Goal: Information Seeking & Learning: Learn about a topic

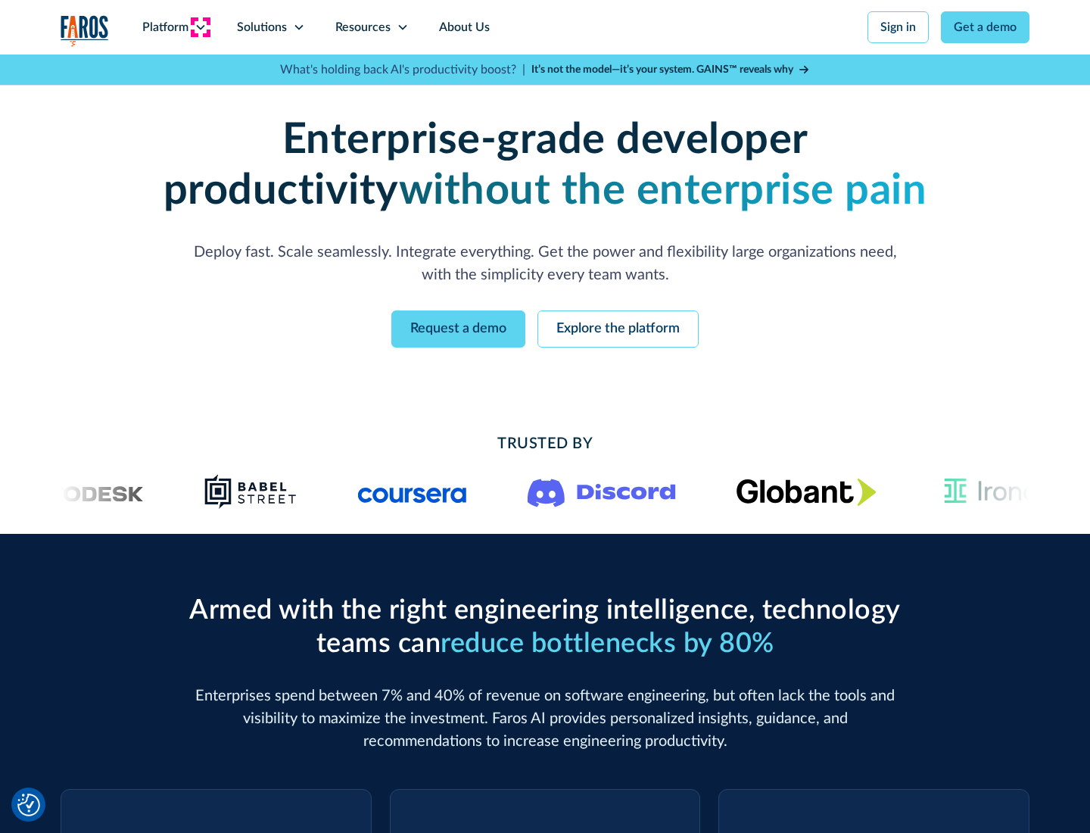
click at [200, 27] on icon at bounding box center [201, 27] width 12 height 12
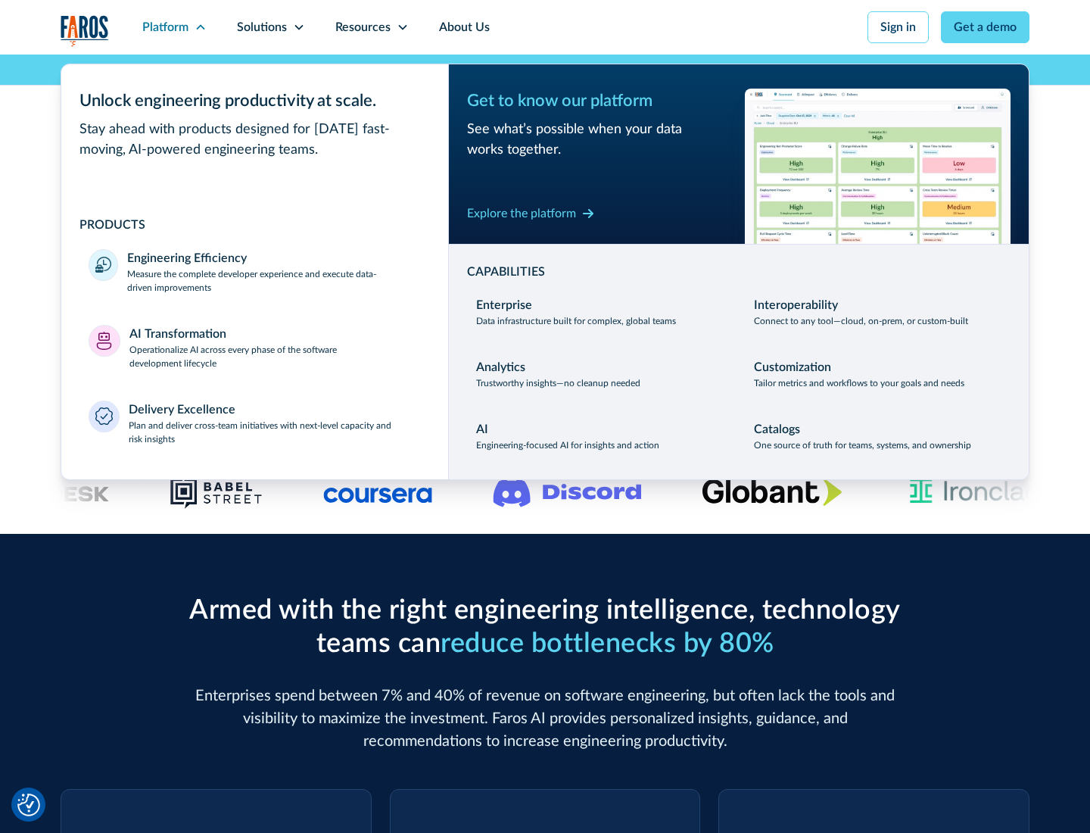
click at [274, 280] on p "Measure the complete developer experience and execute data-driven improvements" at bounding box center [274, 280] width 294 height 27
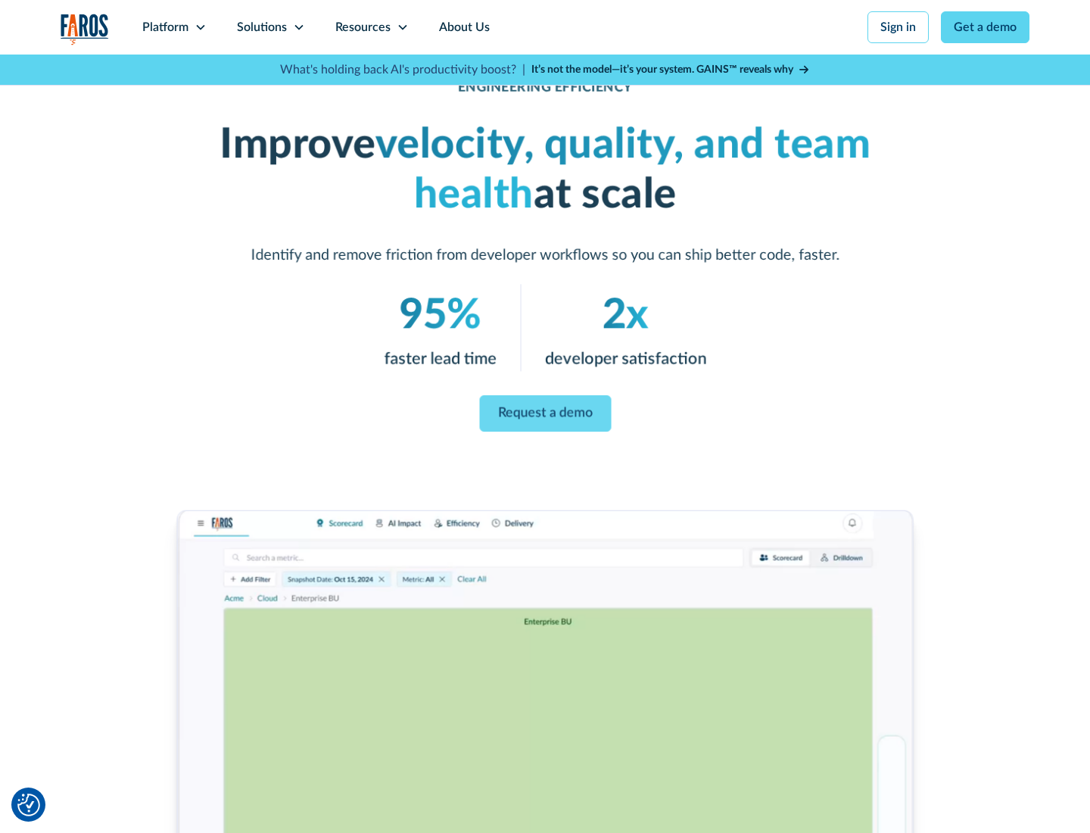
click at [545, 413] on link "Request a demo" at bounding box center [545, 413] width 132 height 36
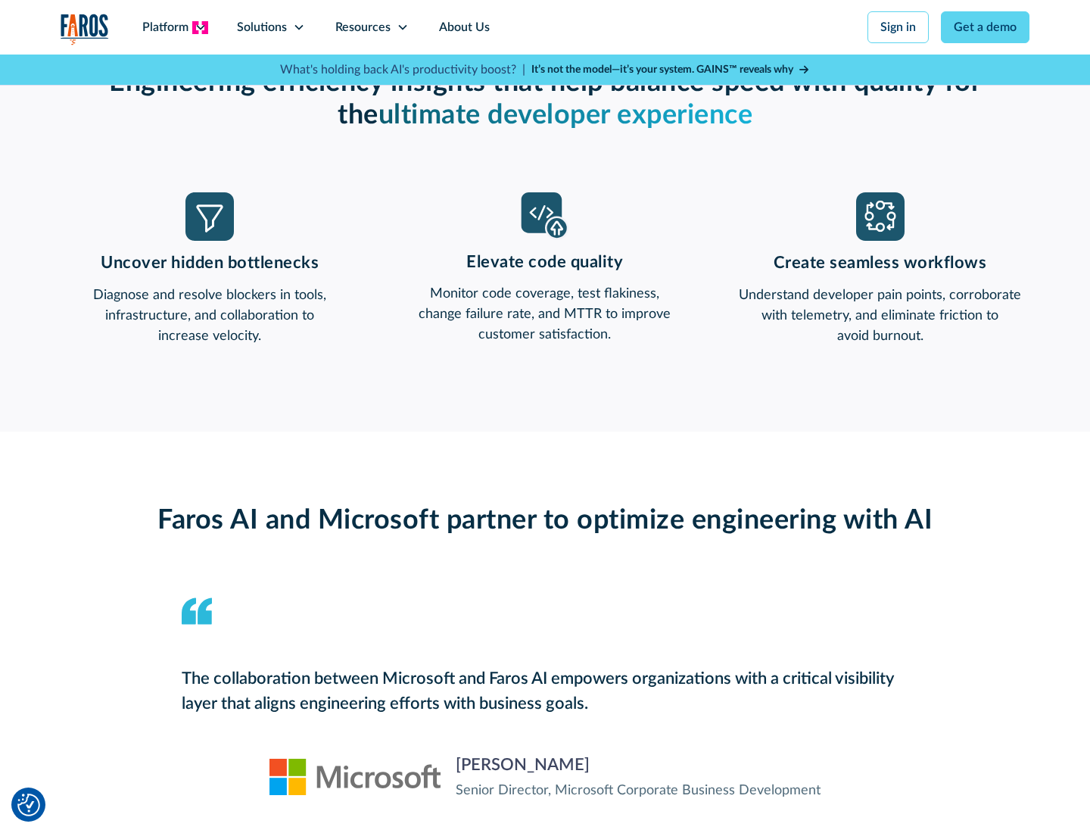
click at [200, 27] on icon at bounding box center [201, 27] width 12 height 12
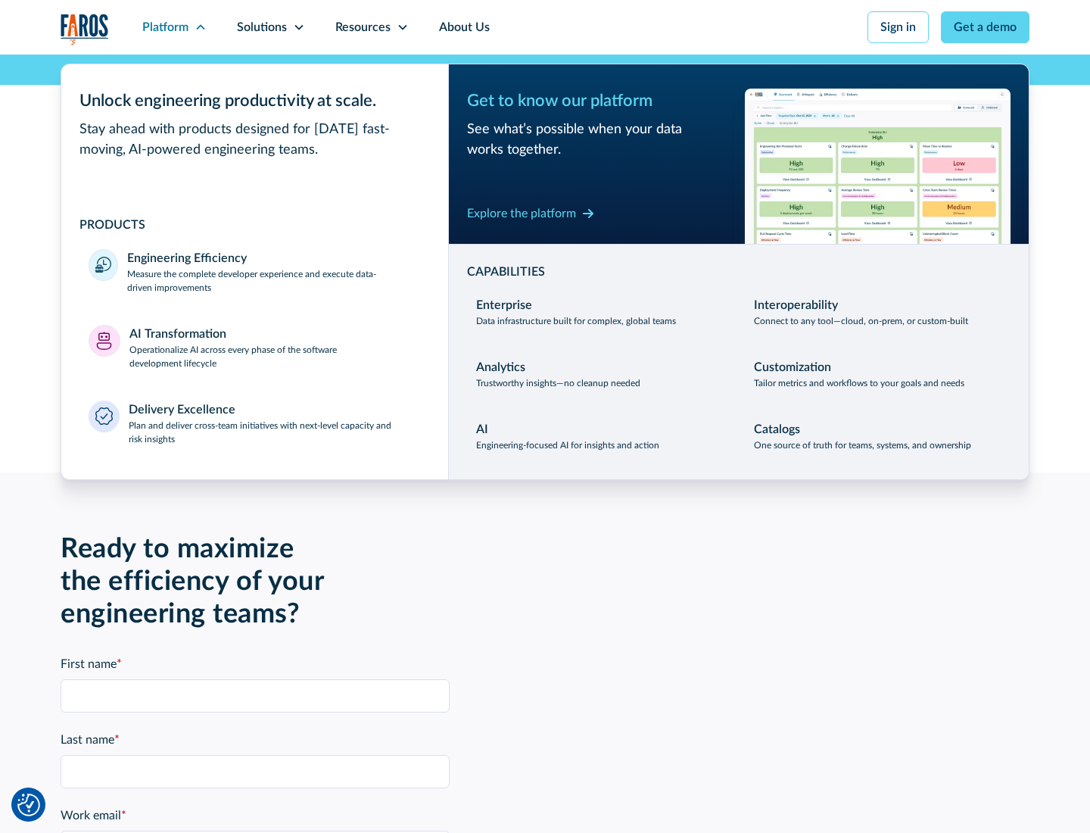
scroll to position [3322, 0]
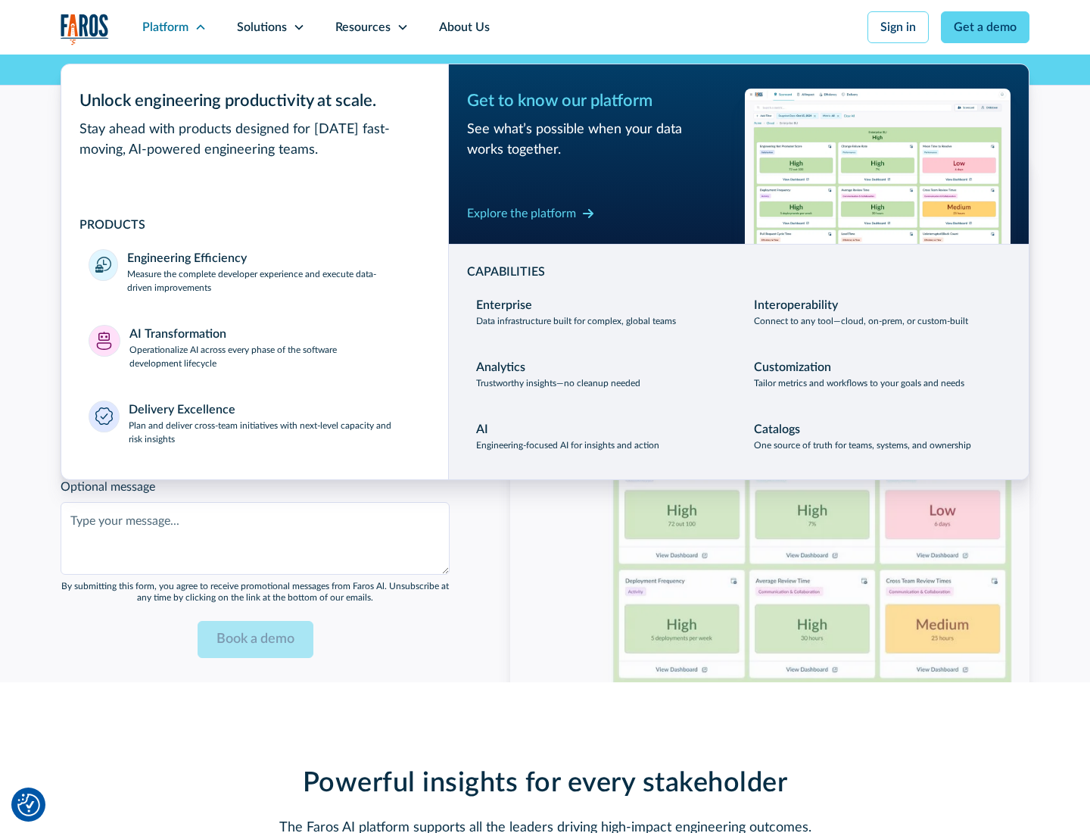
click at [275, 347] on p "Operationalize AI across every phase of the software development lifecycle" at bounding box center [275, 356] width 292 height 27
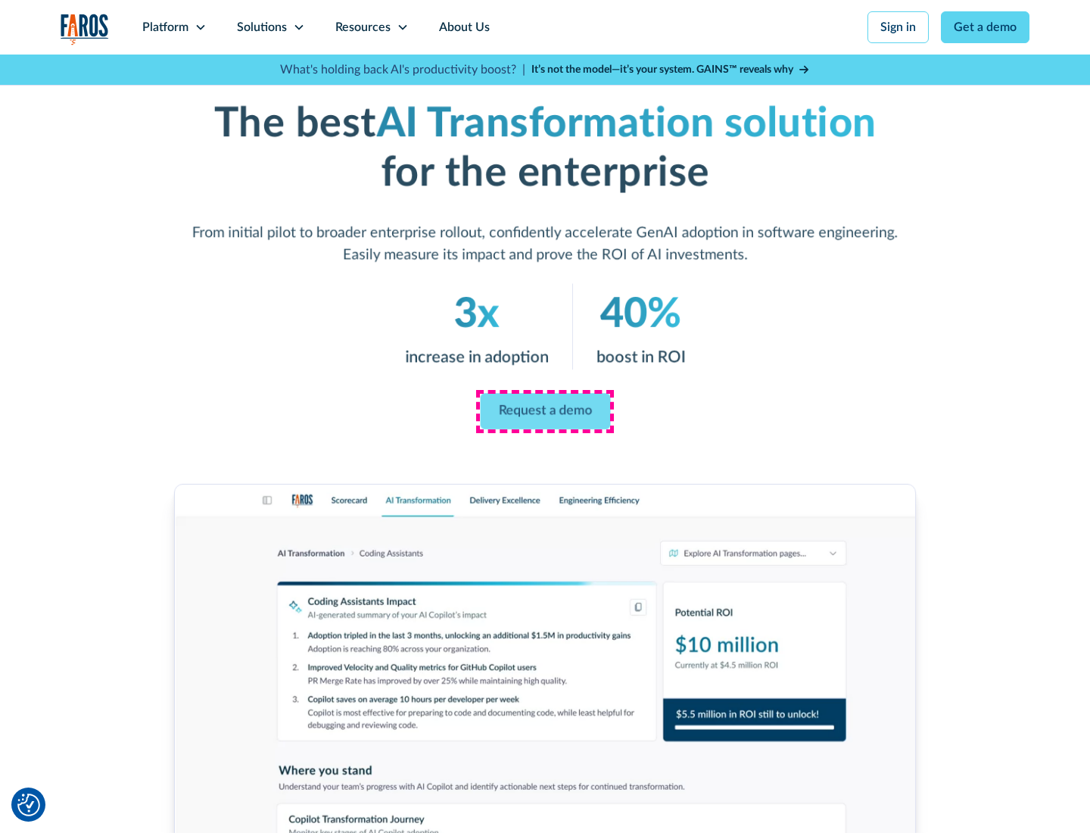
click at [545, 411] on link "Request a demo" at bounding box center [545, 412] width 130 height 36
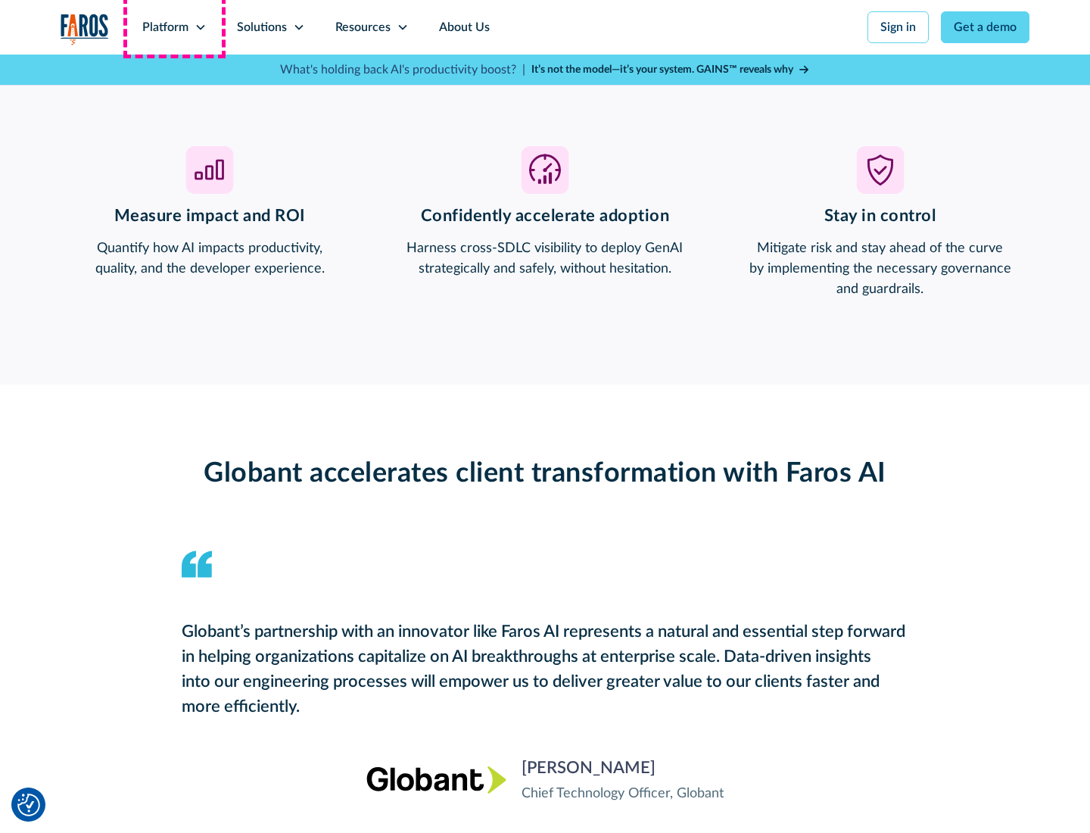
click at [174, 27] on div "Platform" at bounding box center [165, 27] width 46 height 18
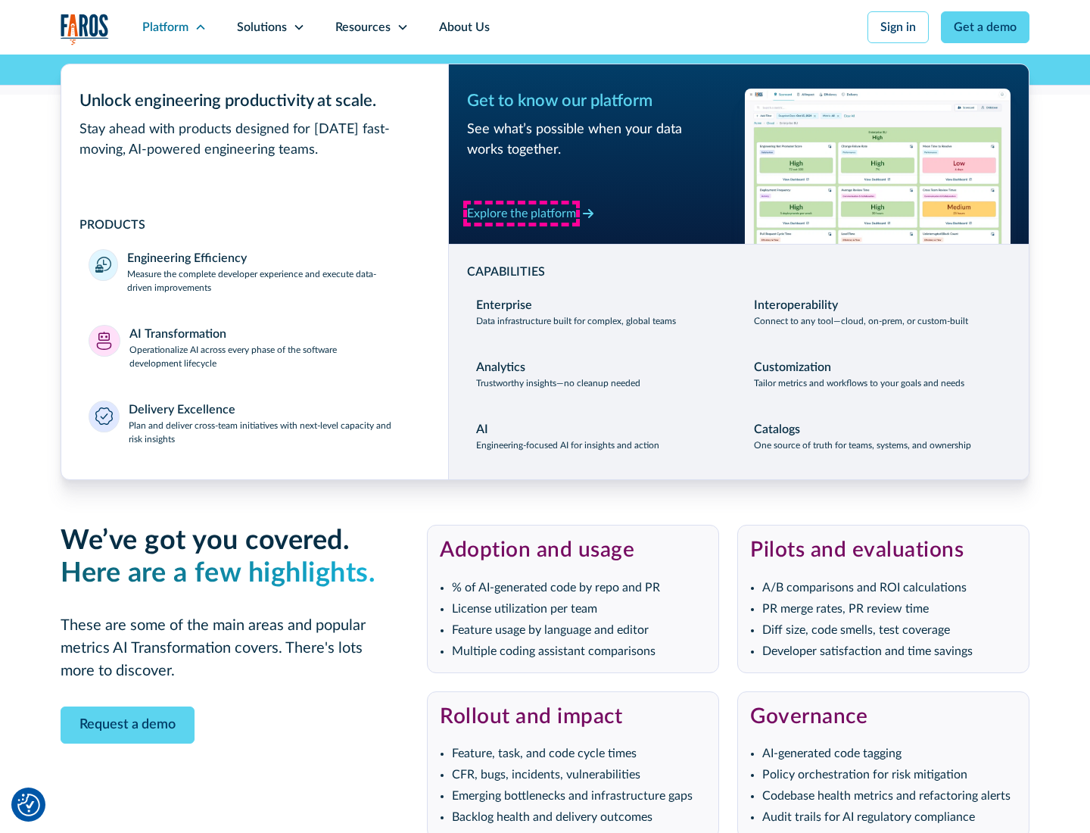
scroll to position [3686, 0]
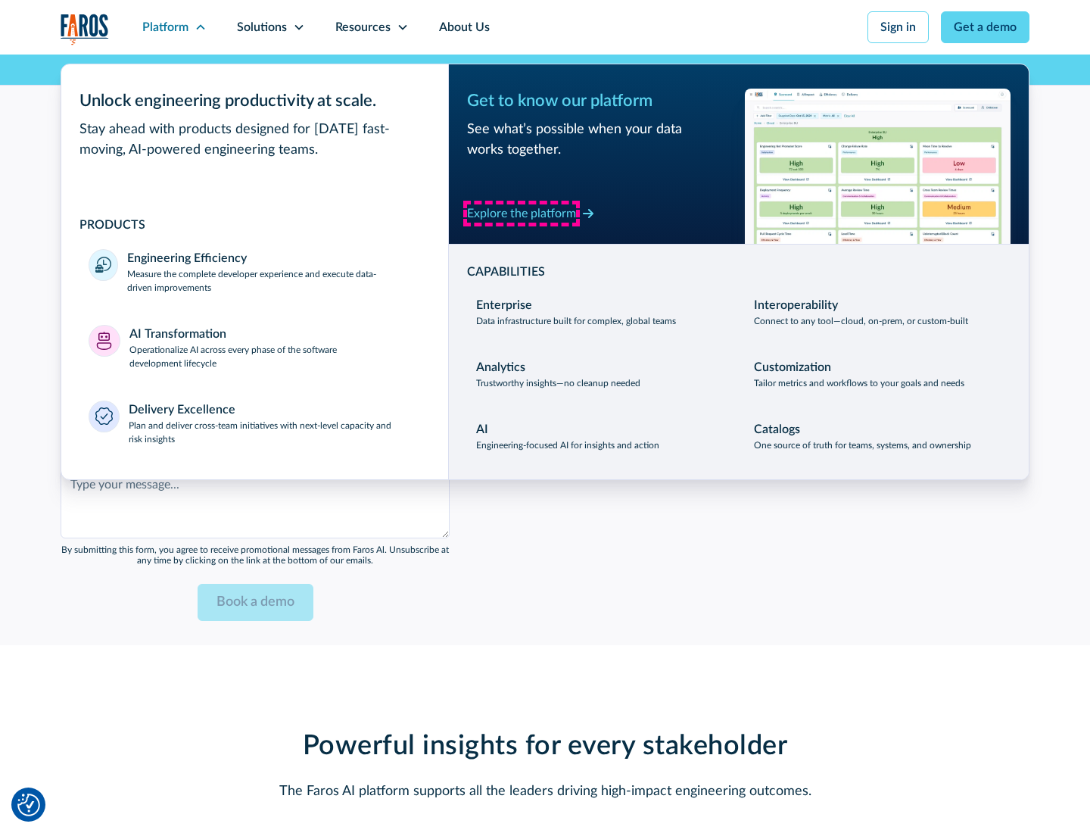
click at [522, 213] on div "Explore the platform" at bounding box center [521, 213] width 109 height 18
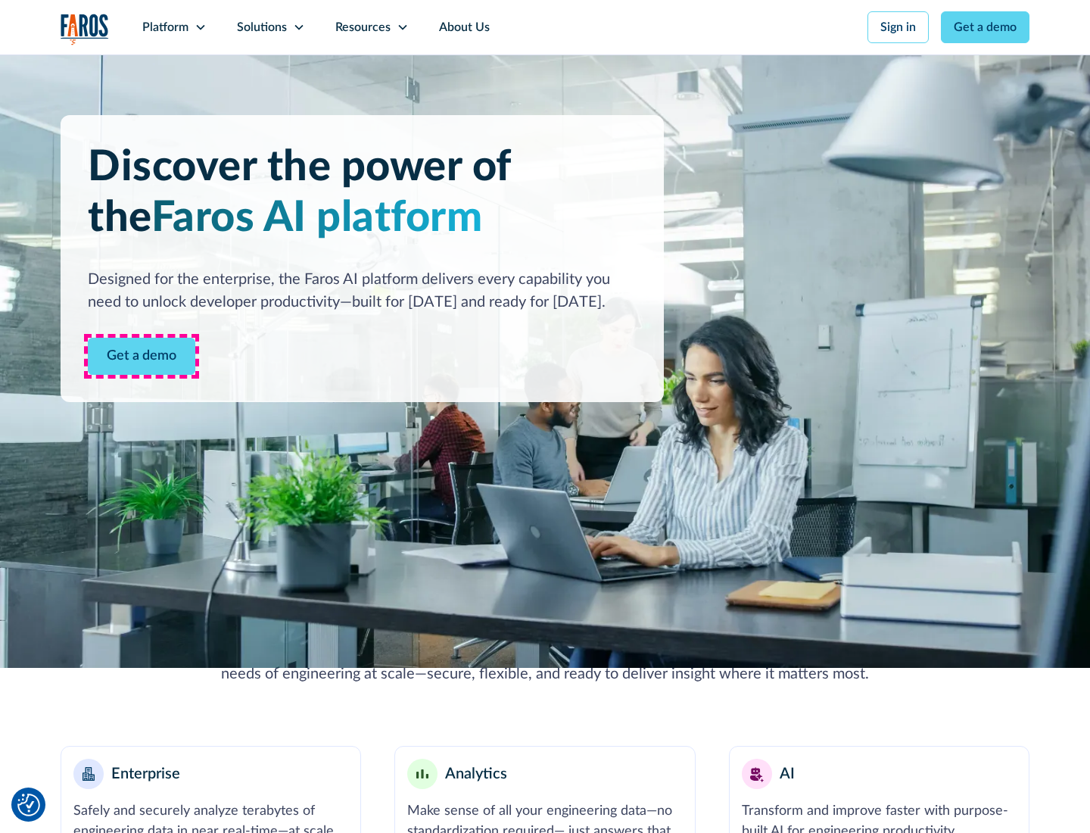
click at [142, 356] on link "Get a demo" at bounding box center [142, 356] width 108 height 37
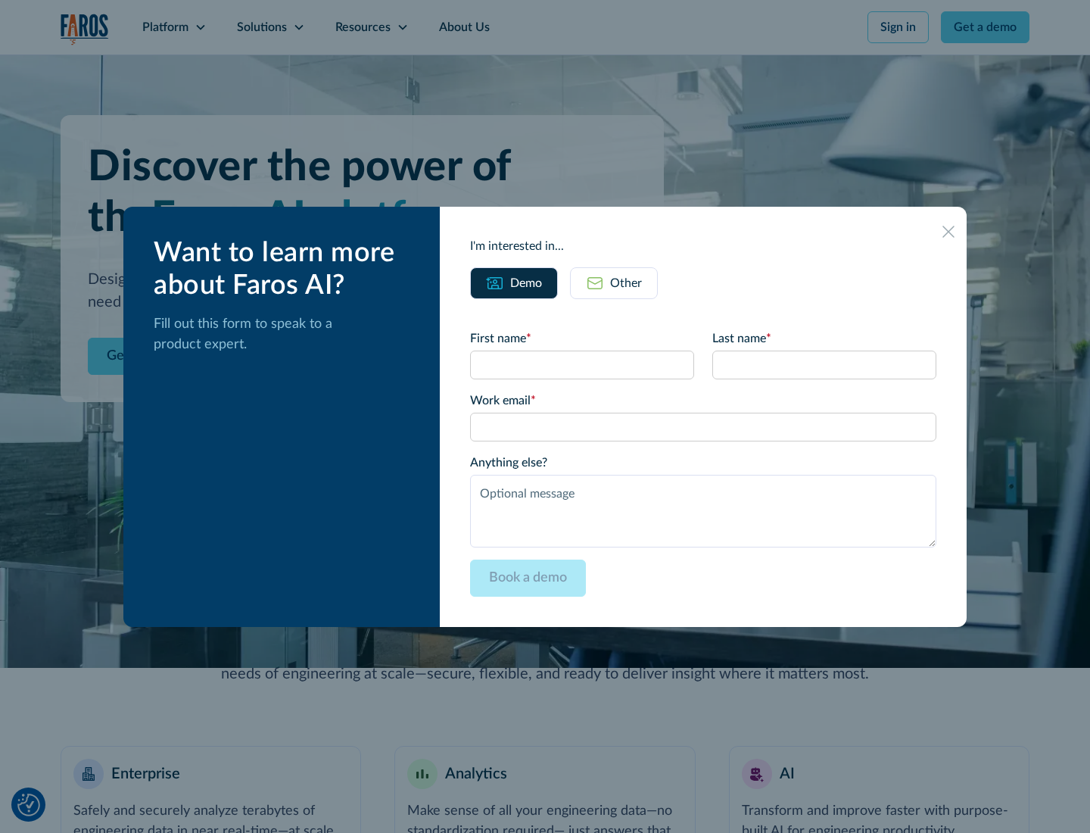
click at [626, 282] on div "Other" at bounding box center [626, 283] width 32 height 18
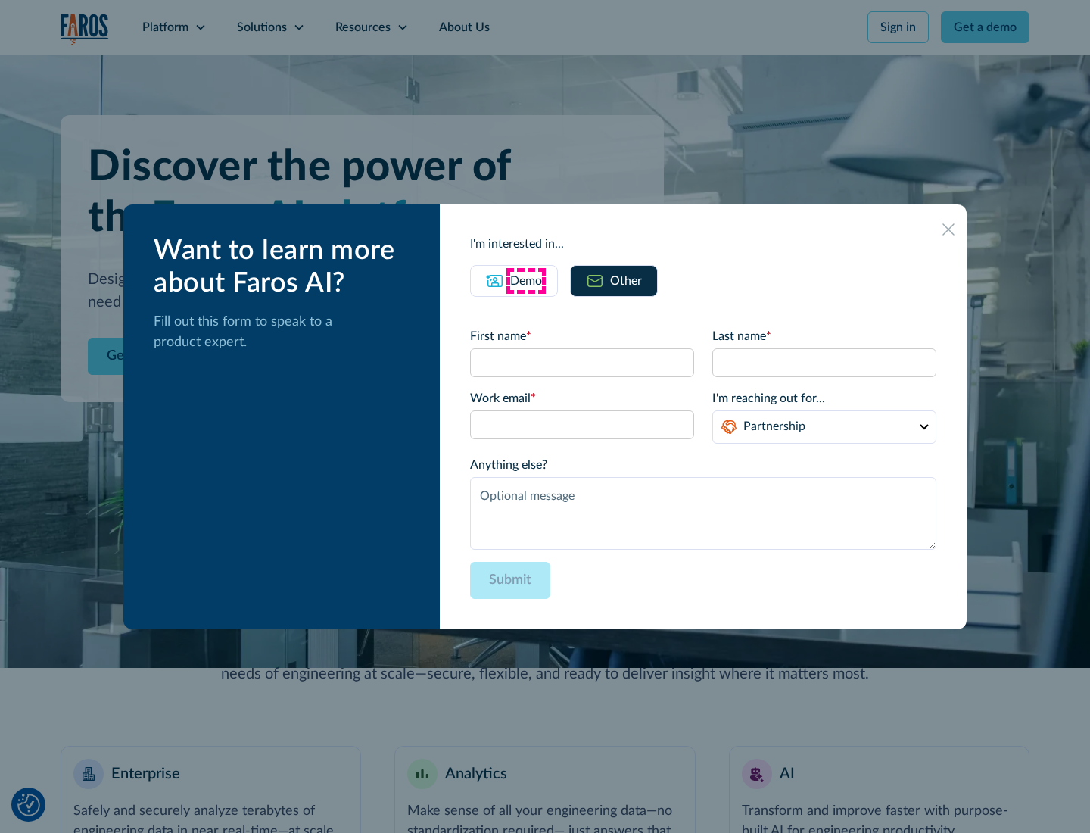
click at [526, 280] on div "Demo" at bounding box center [526, 281] width 32 height 18
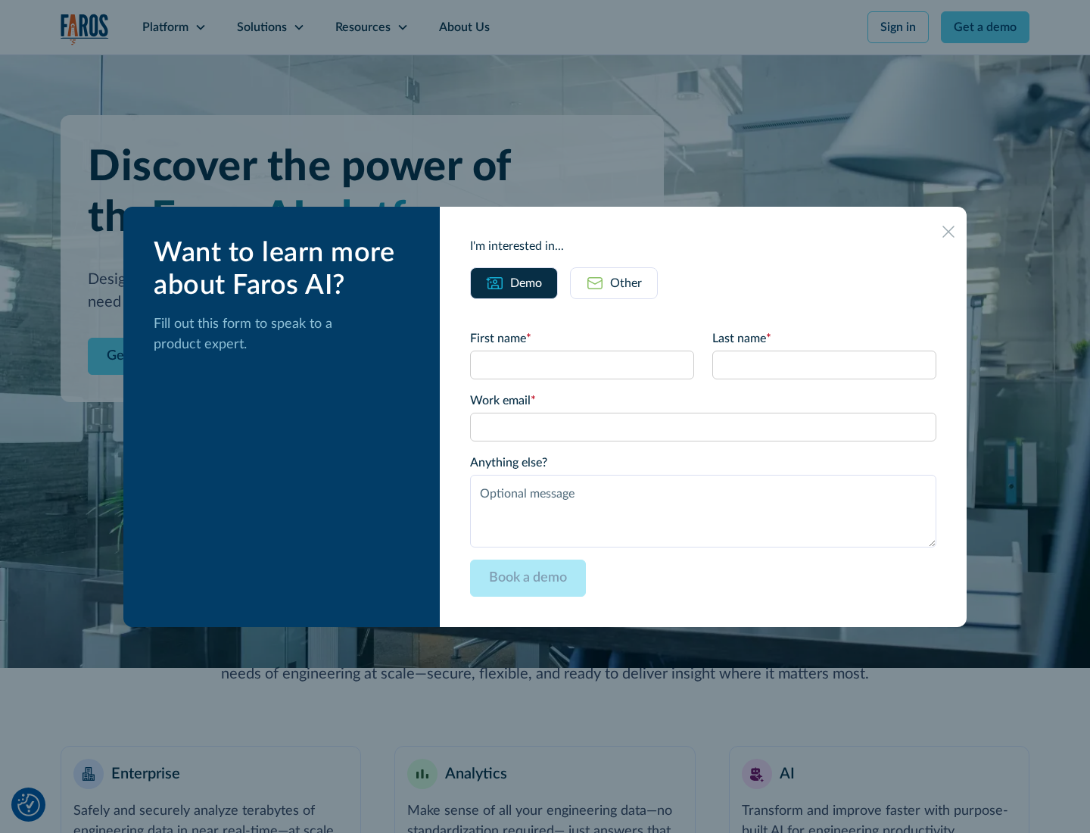
click at [949, 231] on icon at bounding box center [949, 232] width 12 height 12
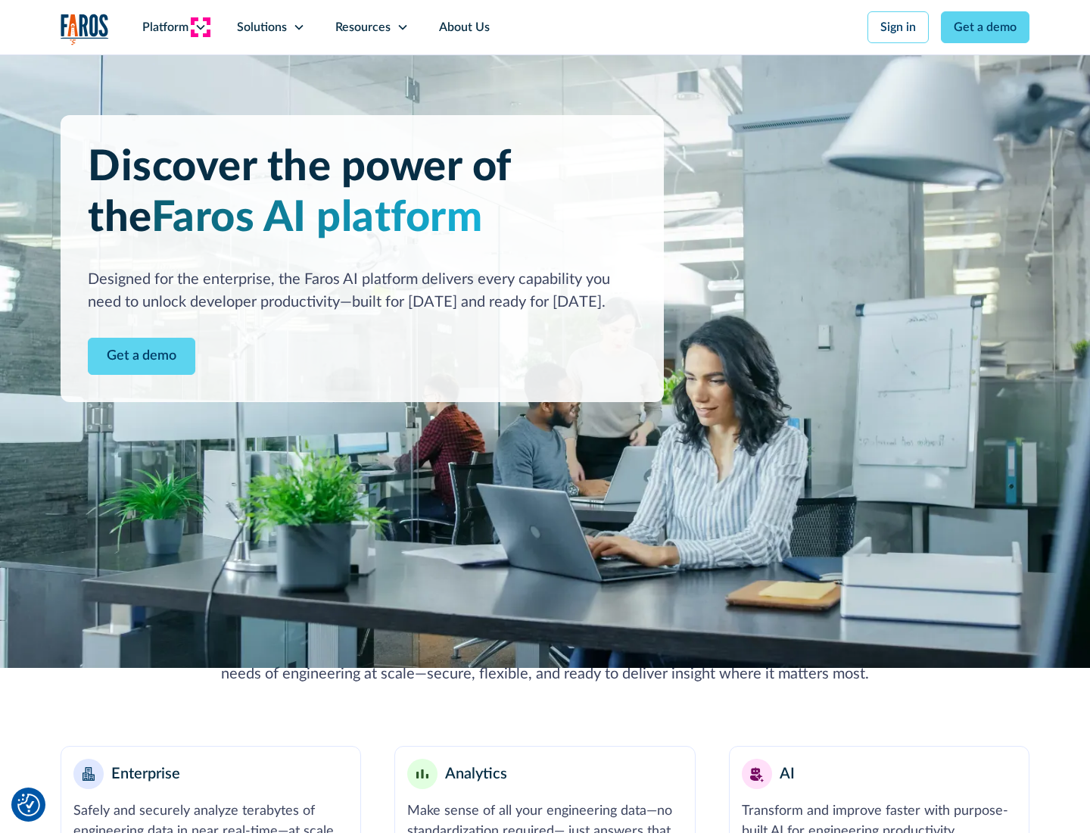
click at [200, 27] on icon at bounding box center [201, 27] width 12 height 12
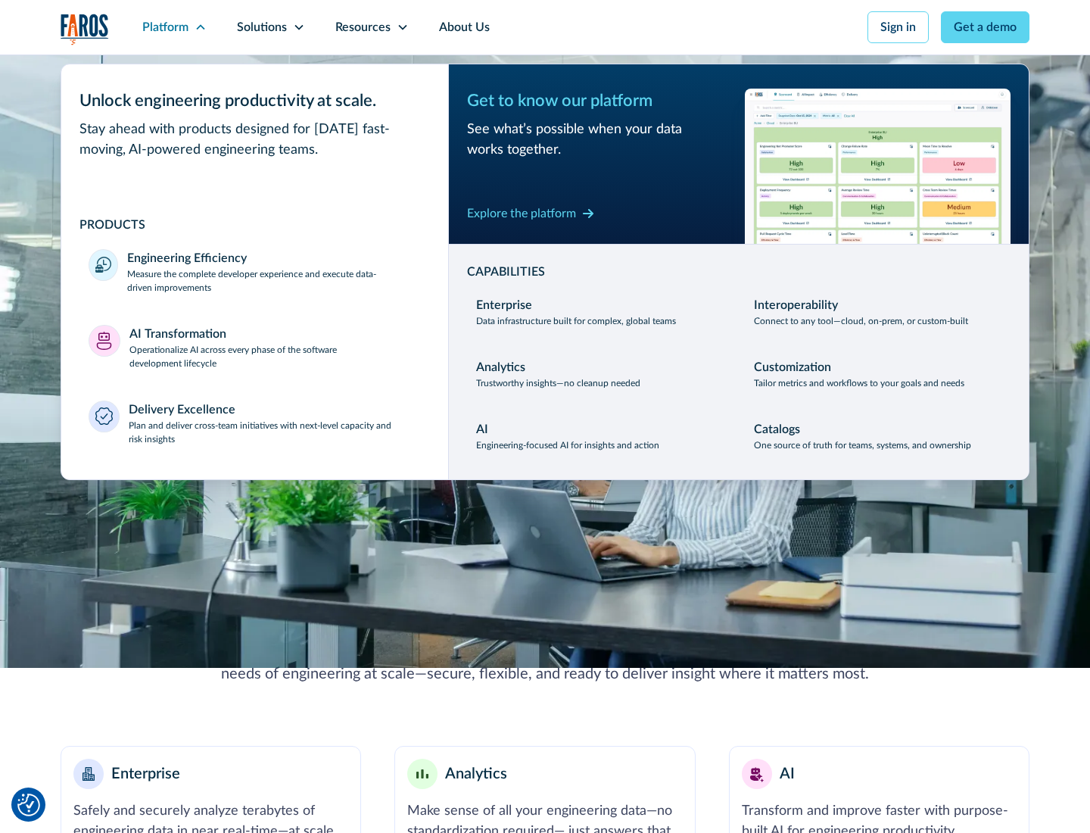
click at [274, 432] on p "Plan and deliver cross-team initiatives with next-level capacity and risk insig…" at bounding box center [275, 432] width 293 height 27
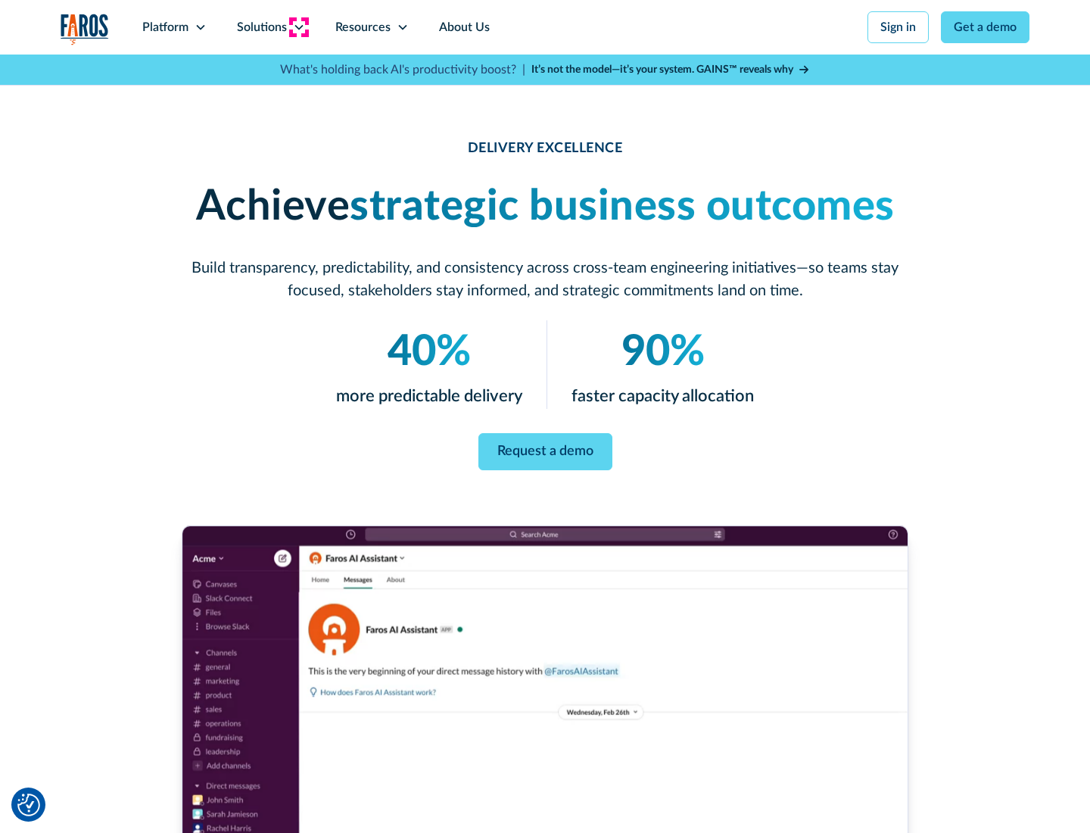
click at [298, 27] on icon at bounding box center [299, 27] width 12 height 12
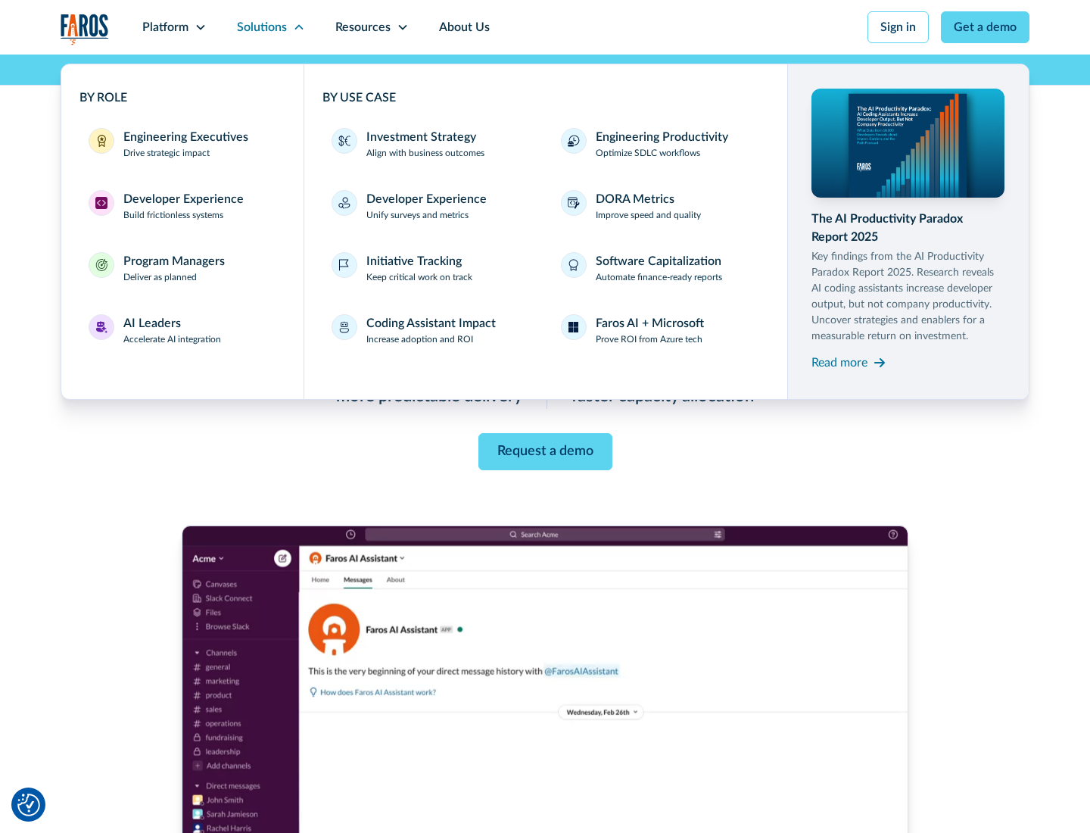
click at [182, 144] on div "Engineering Executives" at bounding box center [185, 137] width 125 height 18
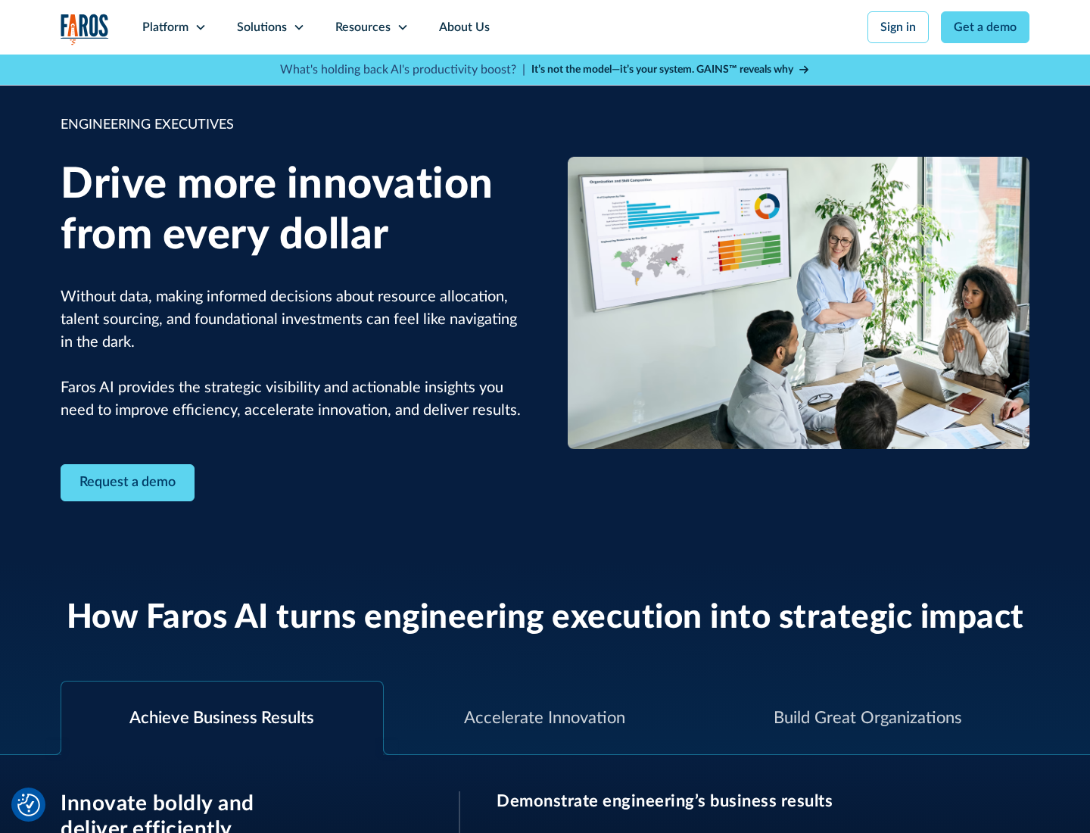
click at [298, 27] on icon at bounding box center [299, 27] width 12 height 12
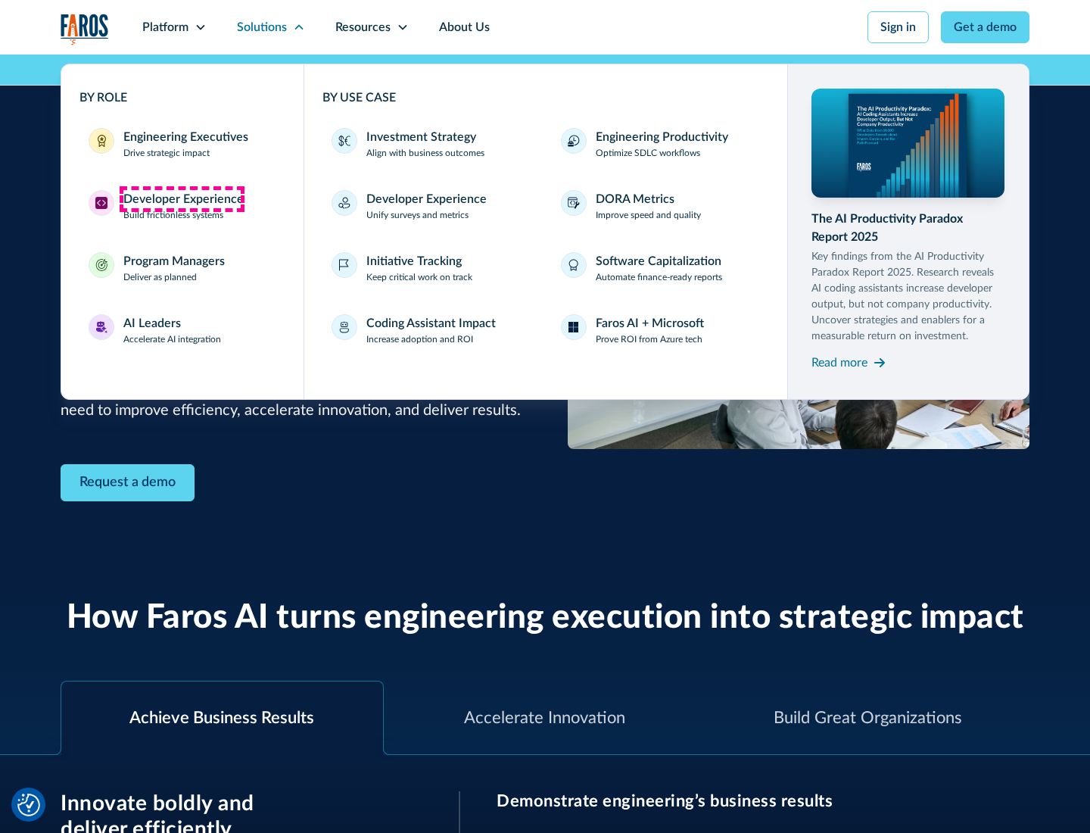
click at [182, 199] on div "Developer Experience" at bounding box center [183, 199] width 120 height 18
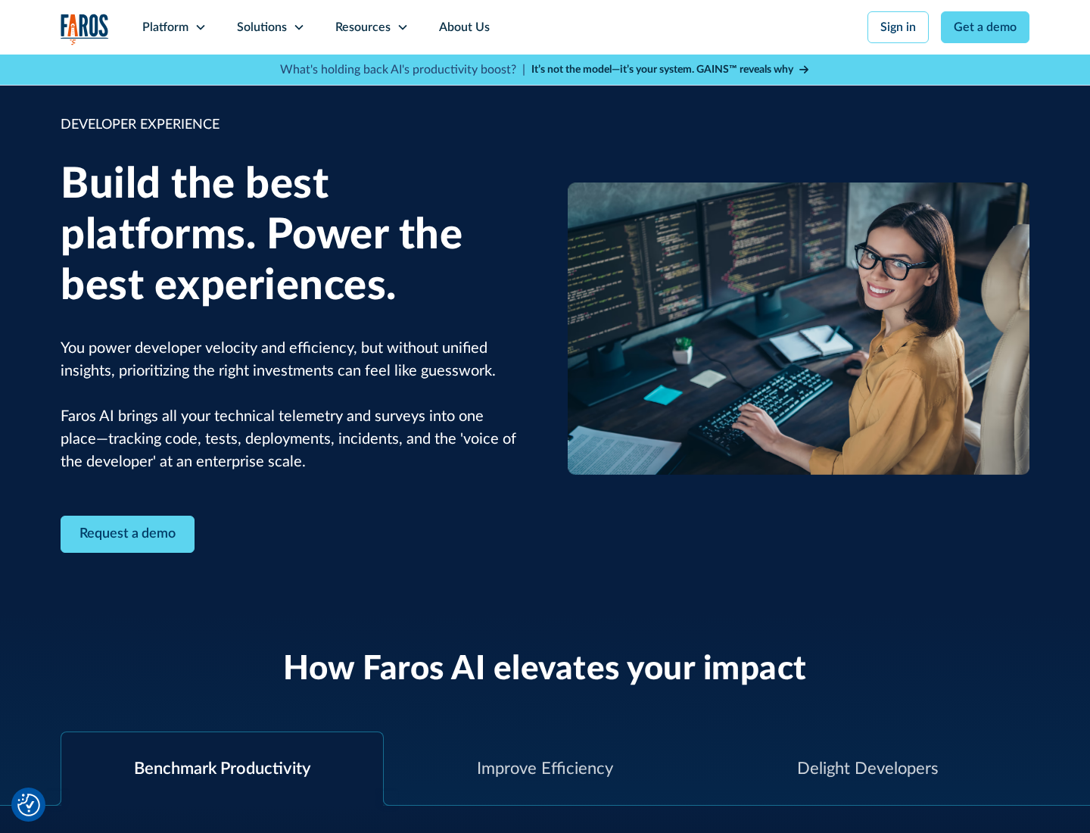
click at [270, 27] on div "Solutions" at bounding box center [262, 27] width 50 height 18
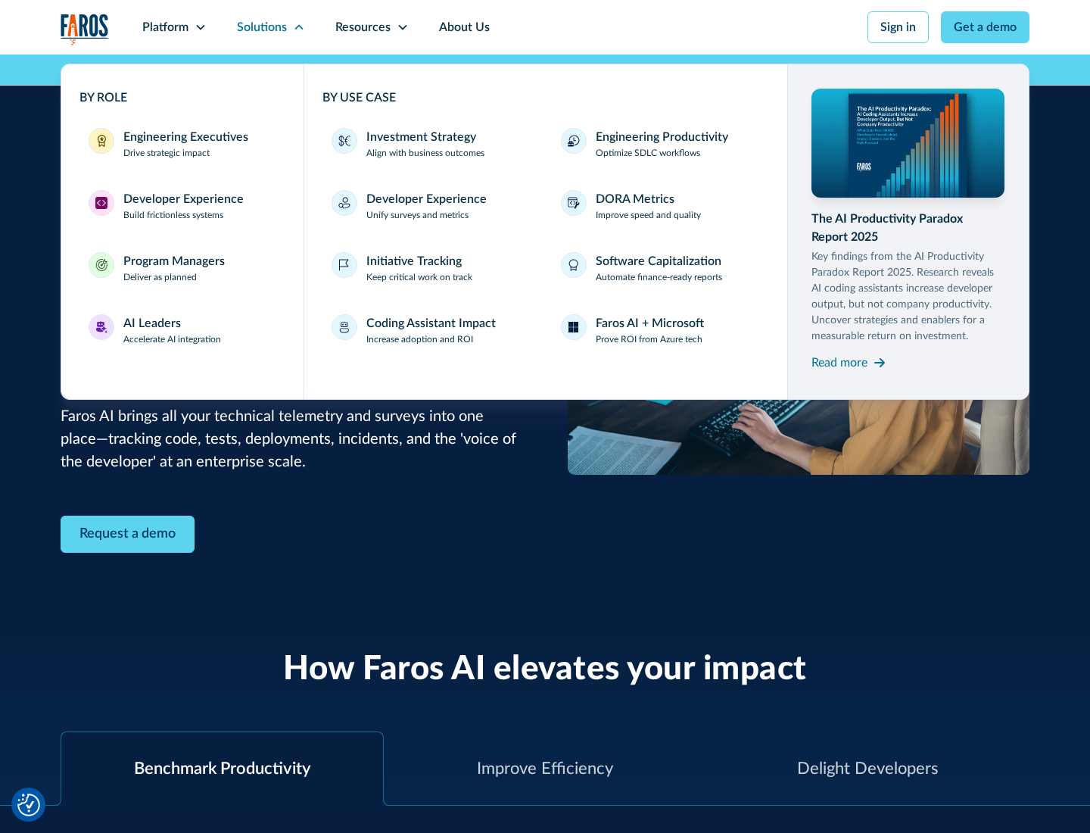
click at [173, 268] on div "Program Managers" at bounding box center [173, 261] width 101 height 18
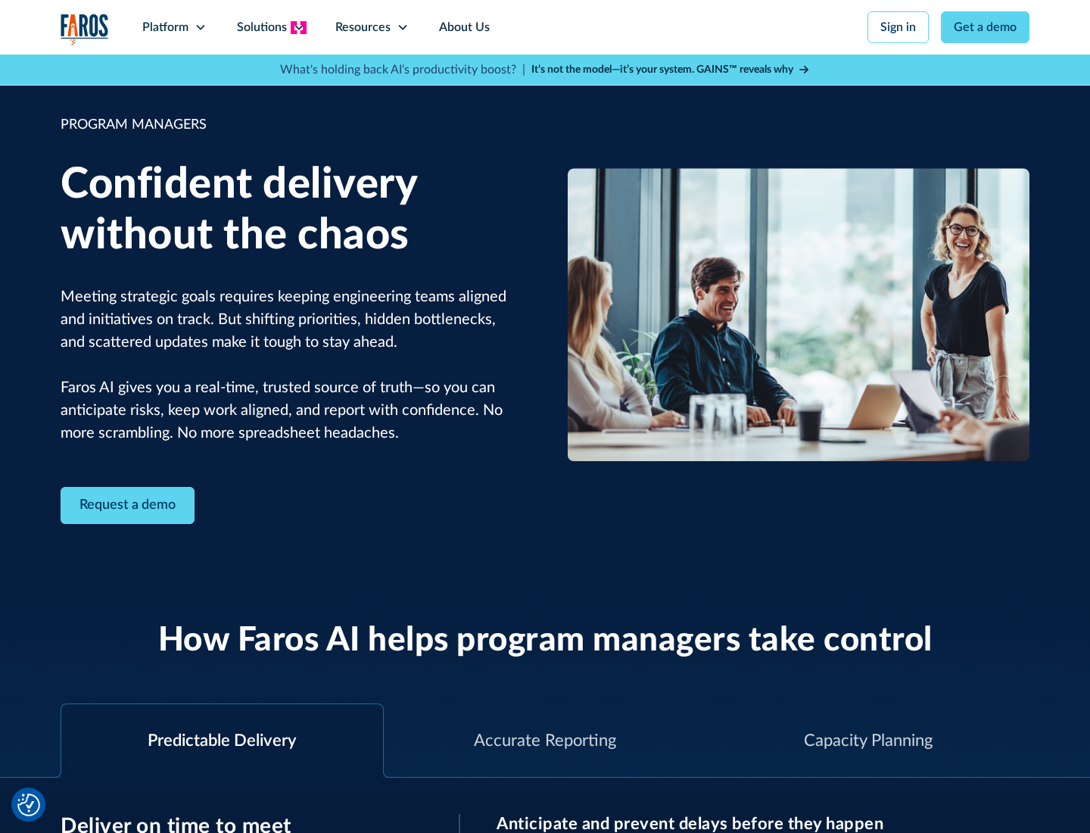
click at [298, 27] on icon at bounding box center [299, 27] width 12 height 12
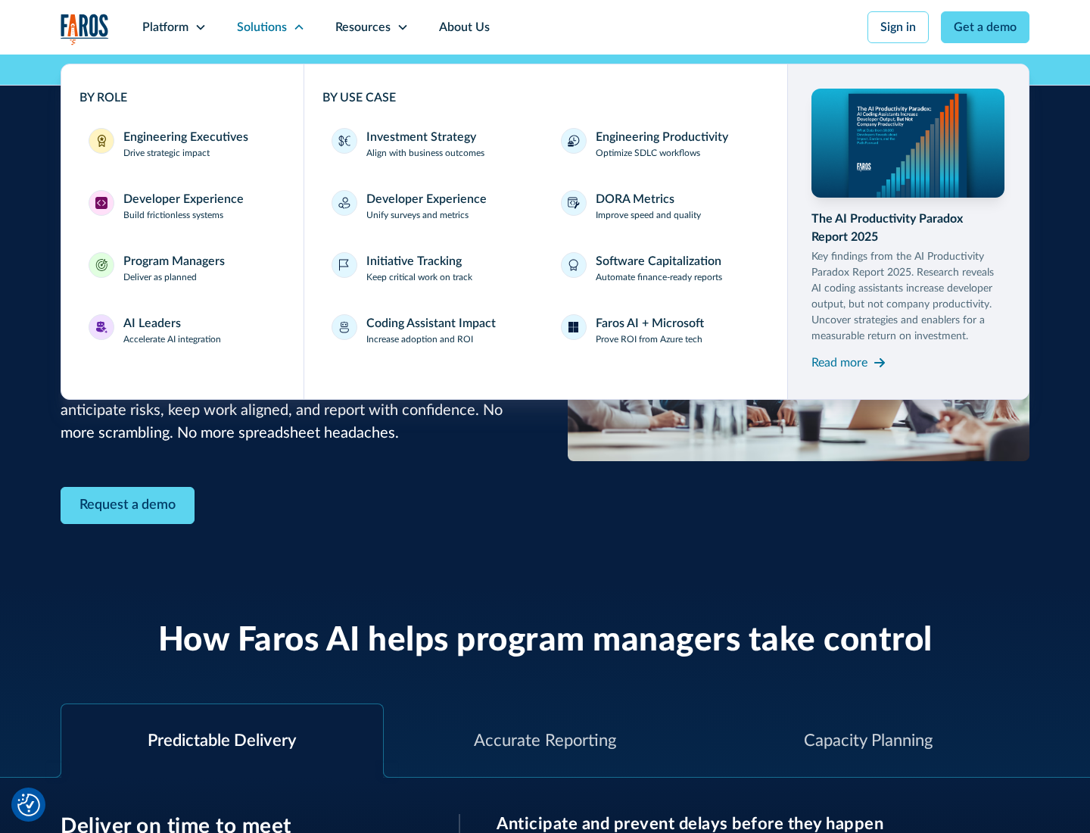
click at [173, 330] on div "AI Leaders" at bounding box center [152, 323] width 58 height 18
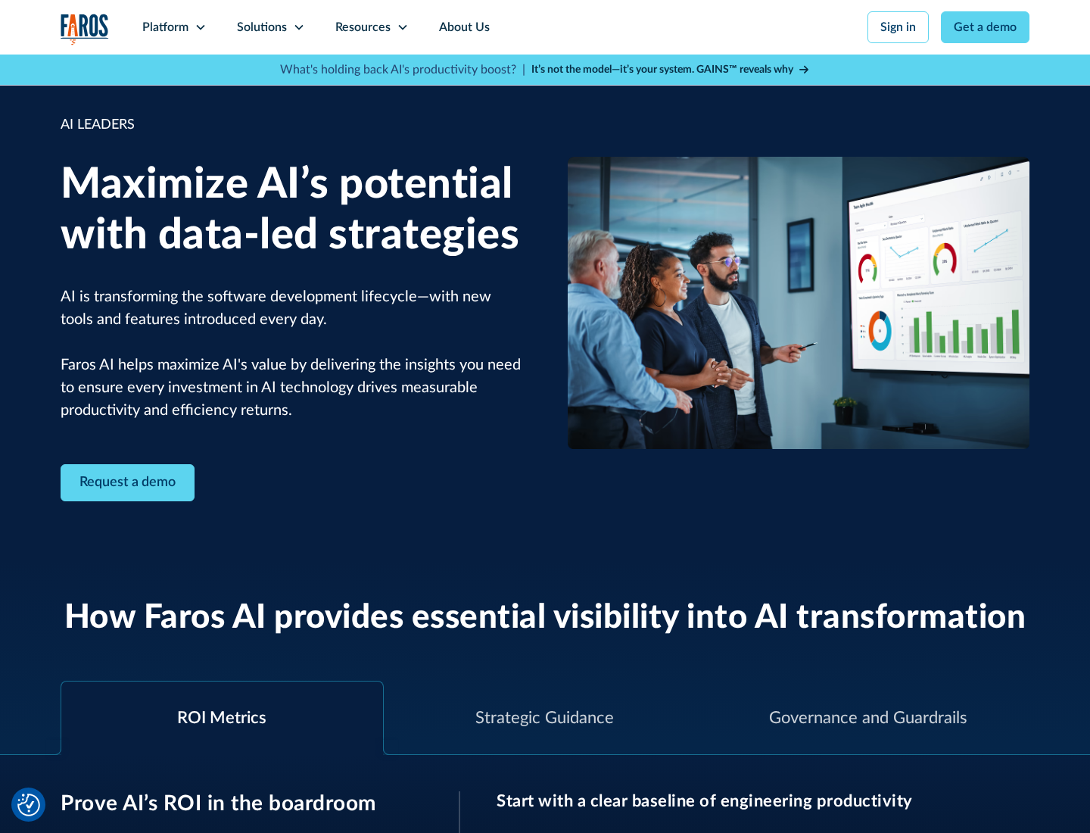
click at [298, 27] on icon at bounding box center [299, 27] width 12 height 12
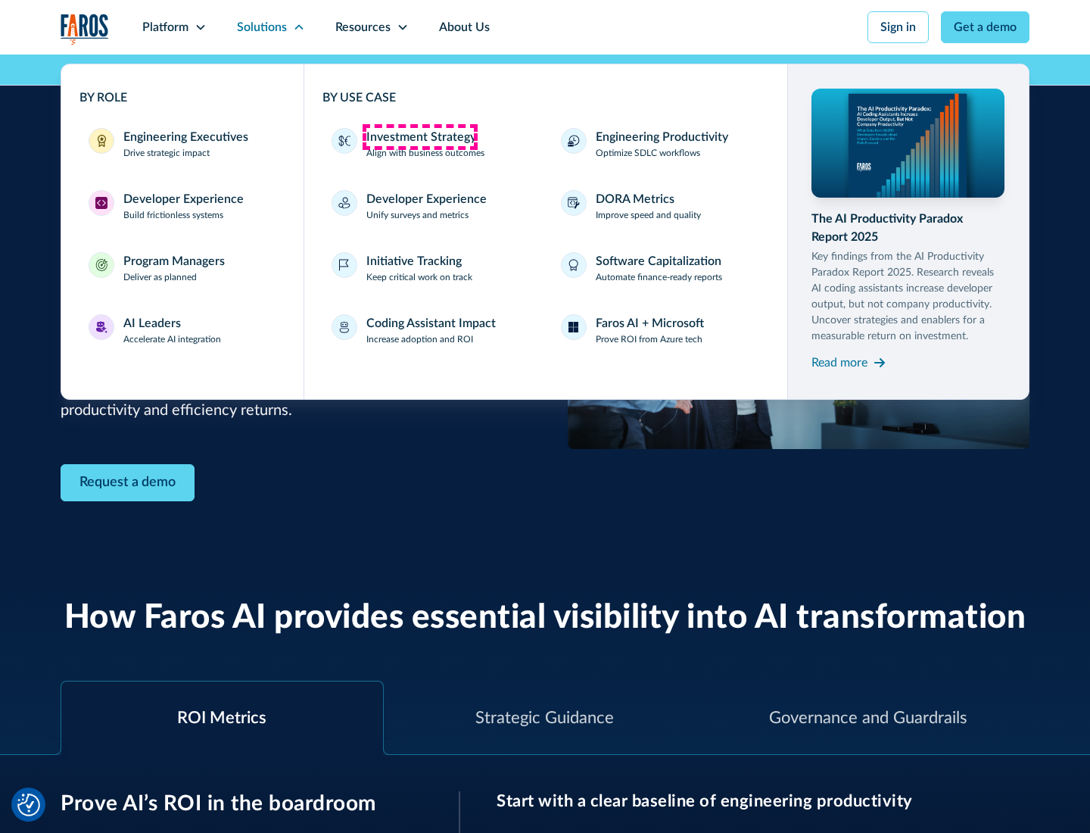
click at [420, 137] on div "Investment Strategy" at bounding box center [422, 137] width 110 height 18
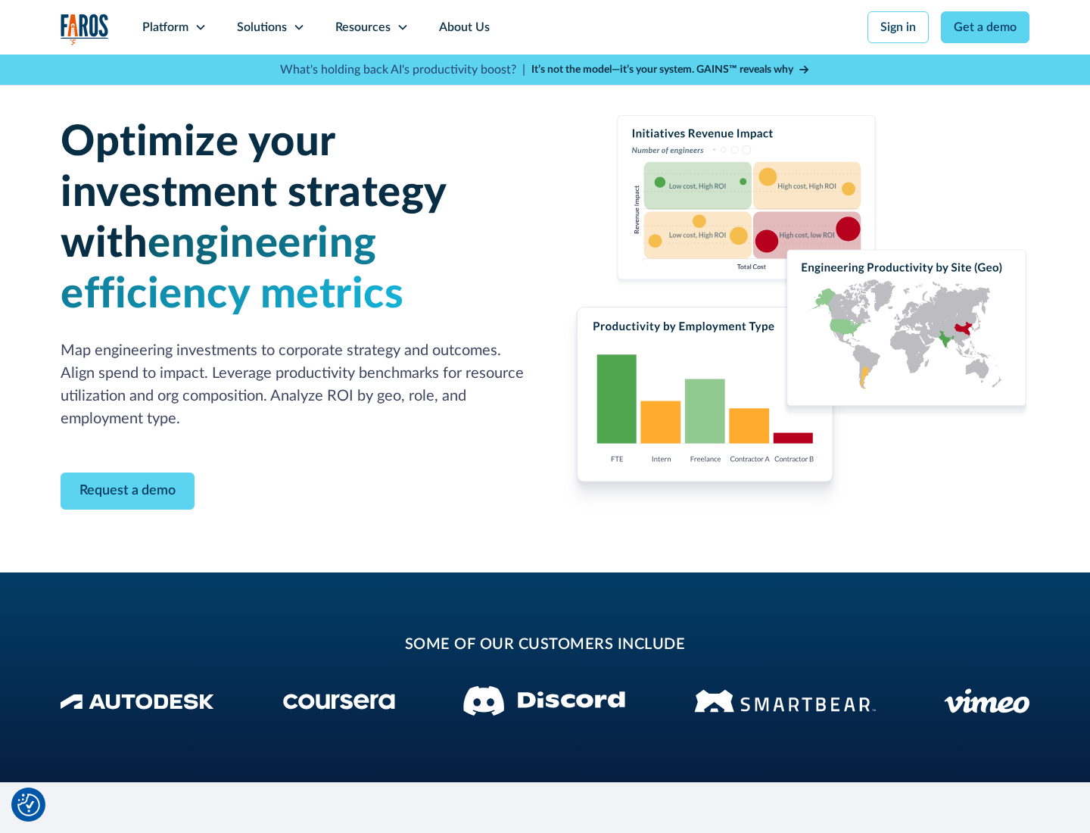
click at [298, 27] on icon at bounding box center [299, 27] width 12 height 12
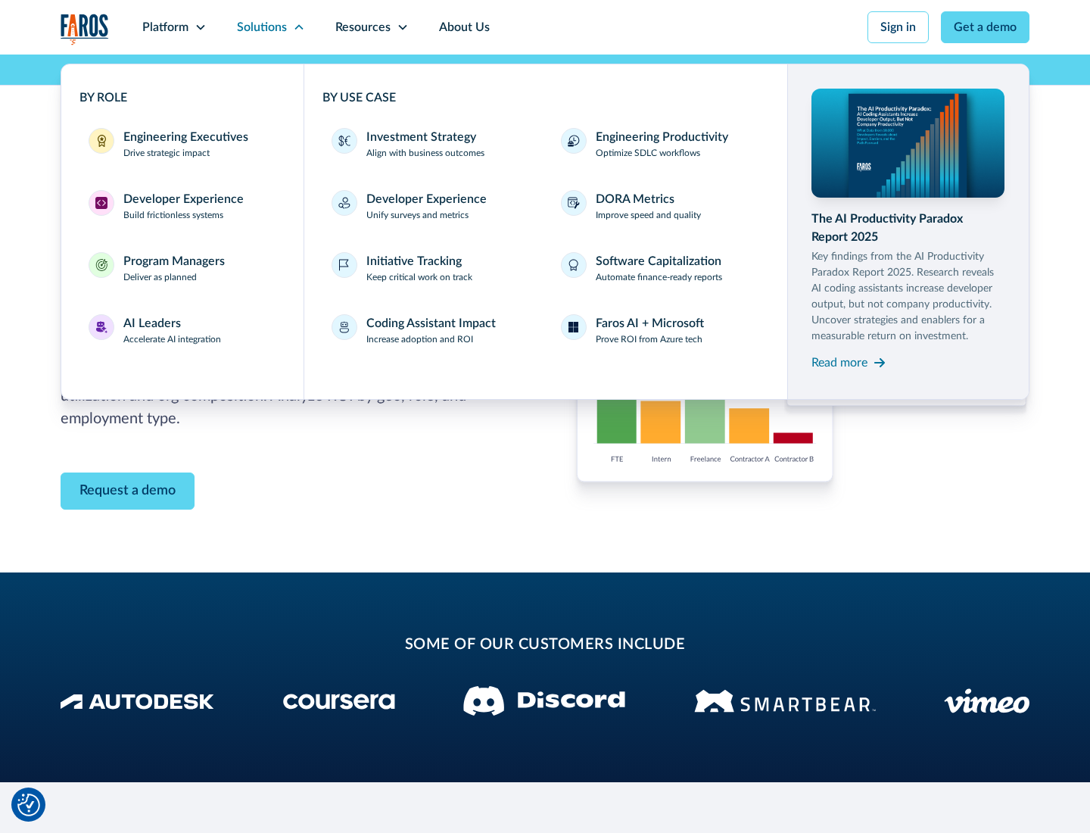
click at [649, 339] on p "Prove ROI from Azure tech" at bounding box center [649, 339] width 107 height 14
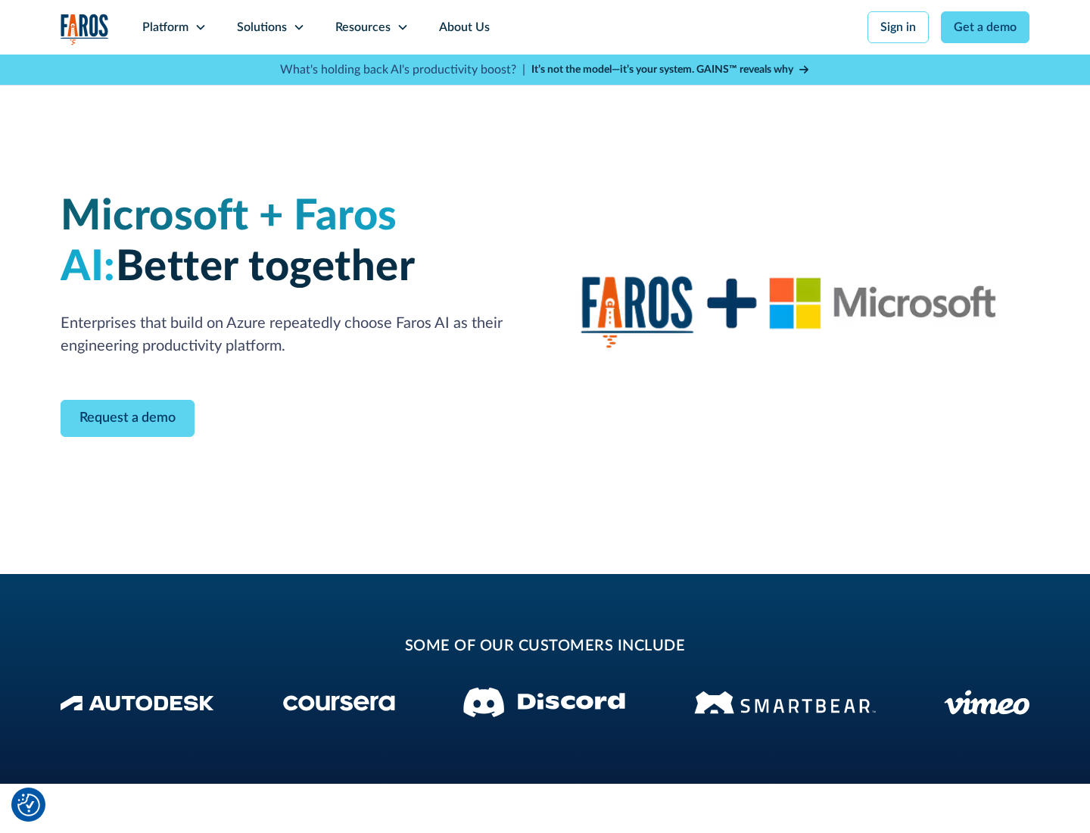
click at [298, 27] on icon at bounding box center [299, 27] width 12 height 12
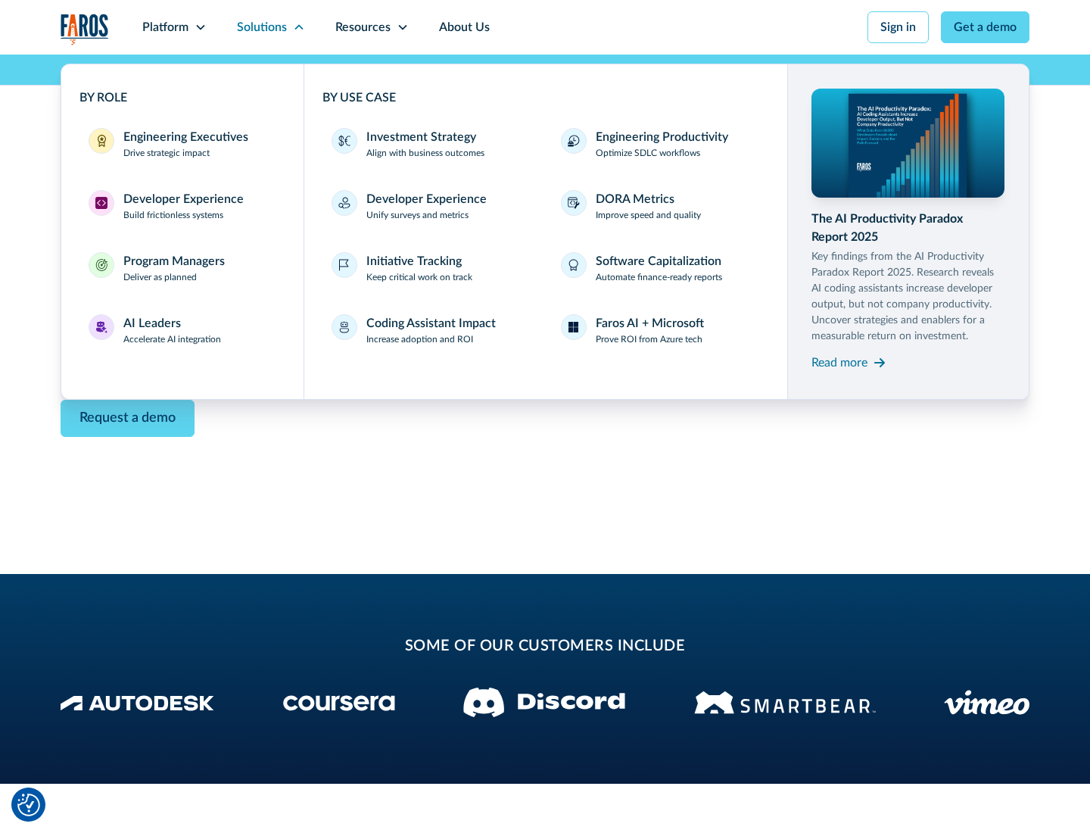
click at [840, 362] on div "Read more" at bounding box center [840, 363] width 56 height 18
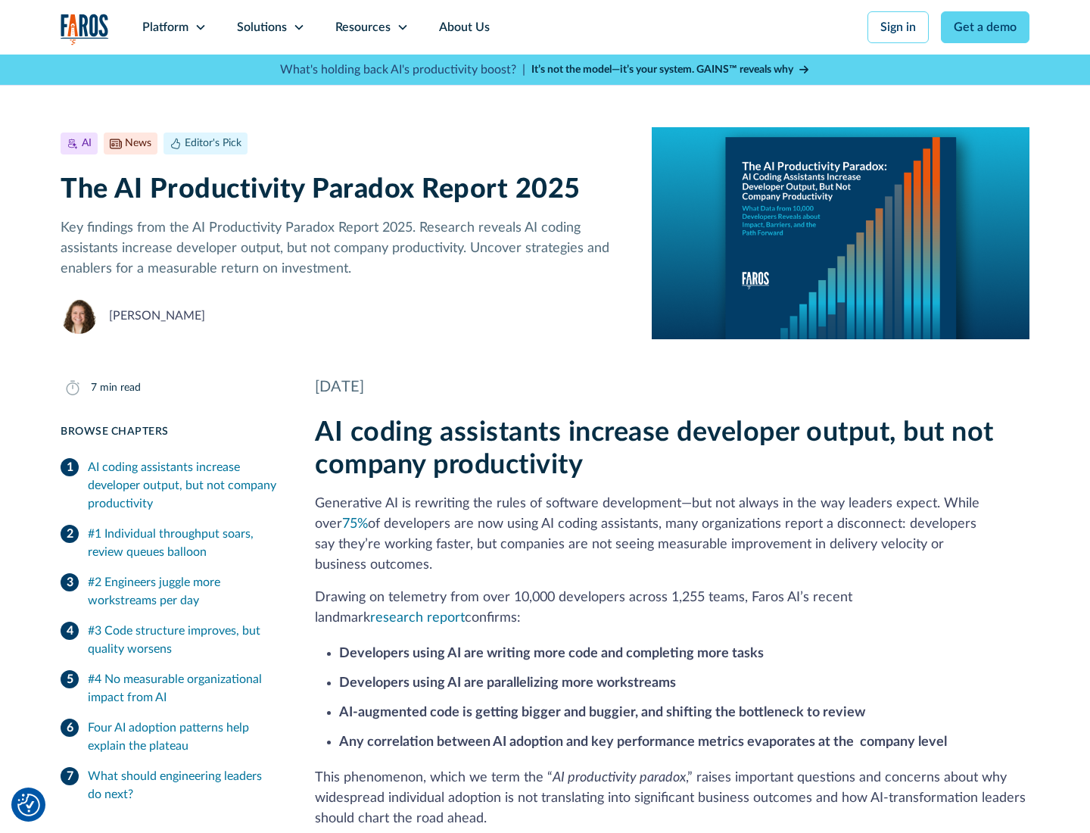
click at [401, 27] on icon at bounding box center [403, 27] width 12 height 12
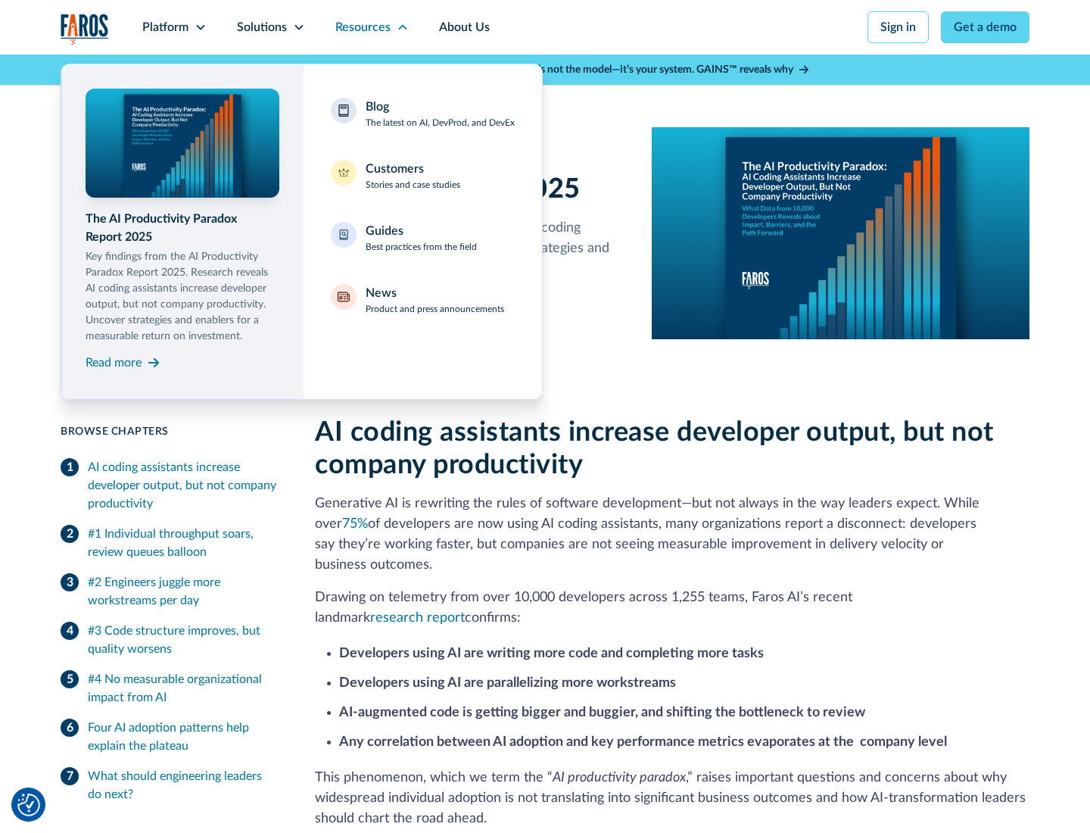
click at [440, 114] on div "Blog The latest on AI, DevProd, and DevEx" at bounding box center [440, 114] width 149 height 32
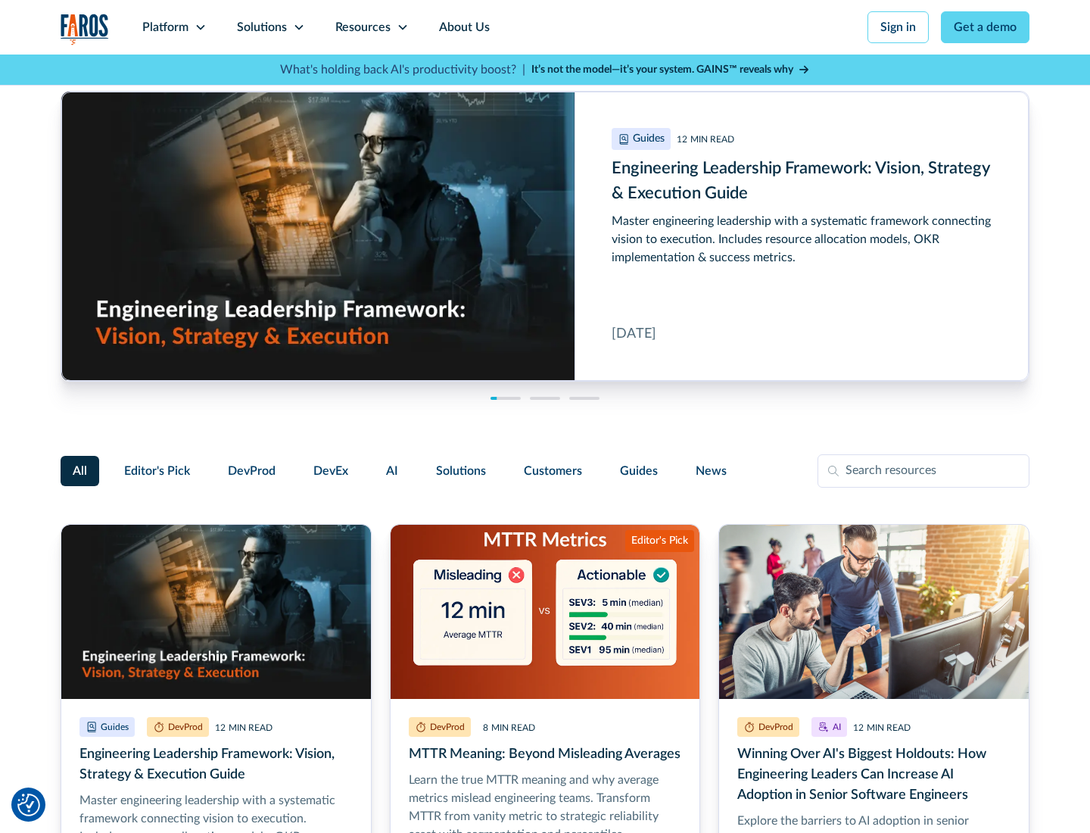
click at [986, 27] on link "Get a demo" at bounding box center [985, 27] width 89 height 32
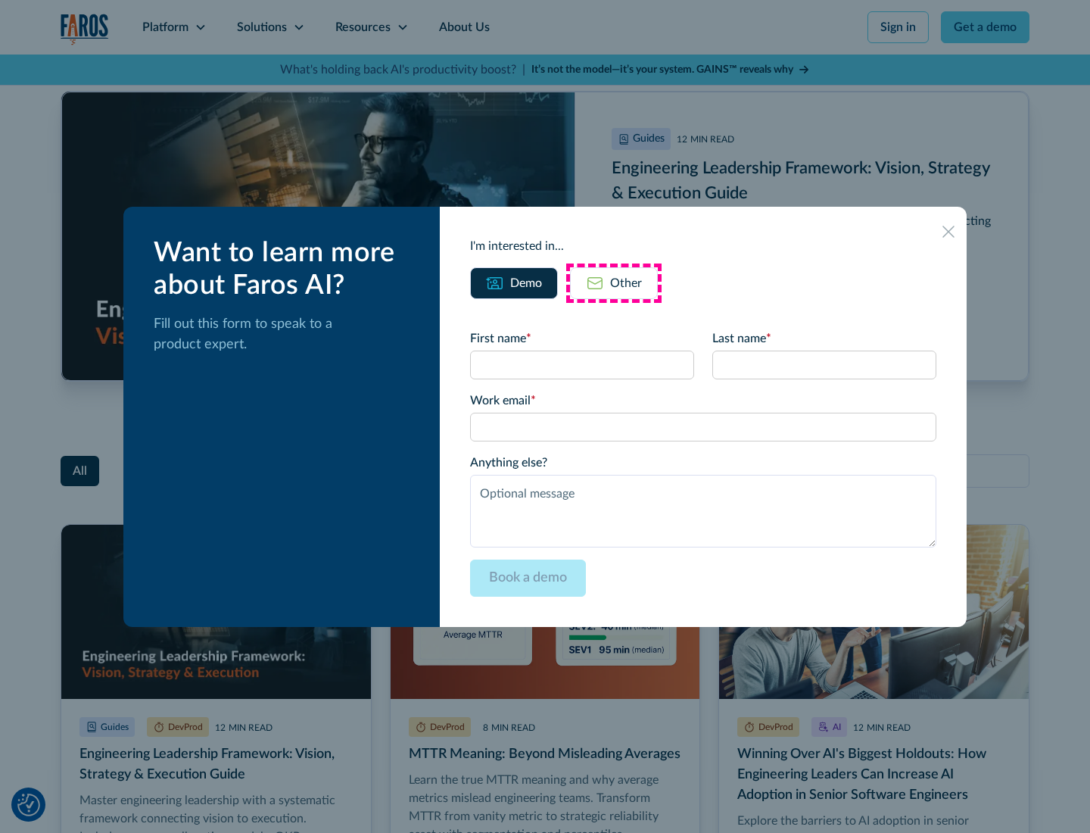
click at [614, 282] on div "Other" at bounding box center [626, 283] width 32 height 18
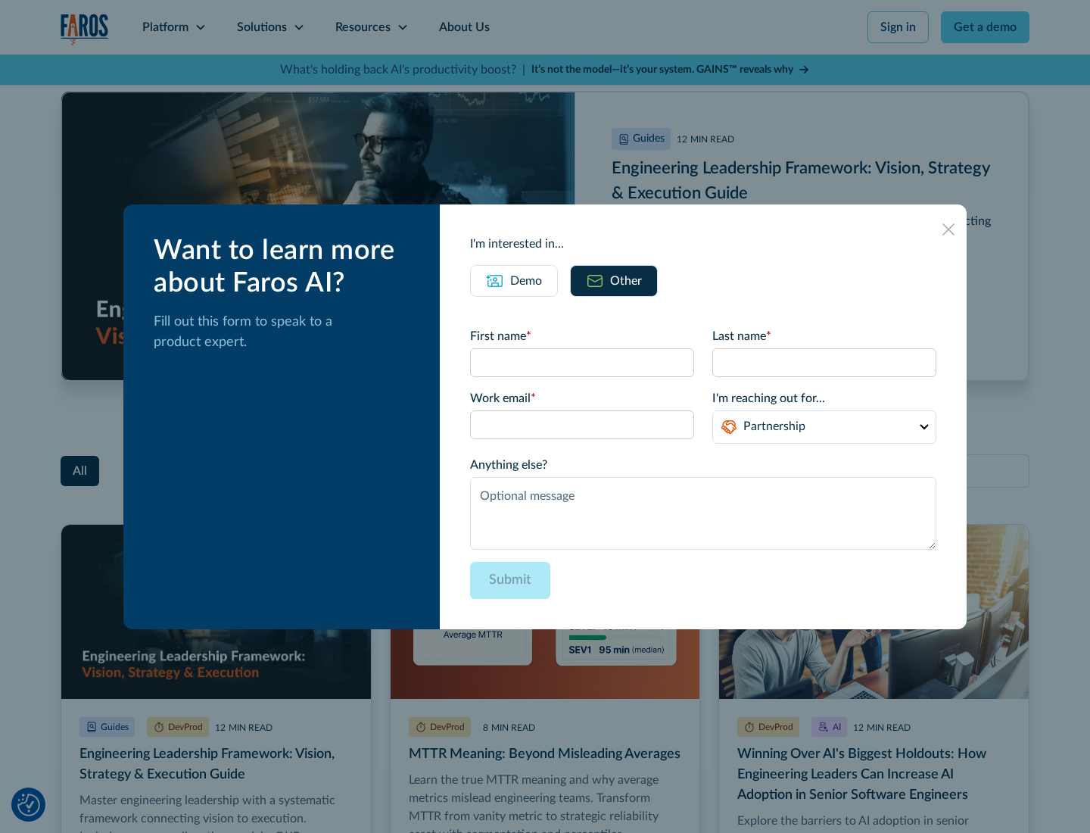
click at [949, 229] on icon at bounding box center [949, 229] width 12 height 12
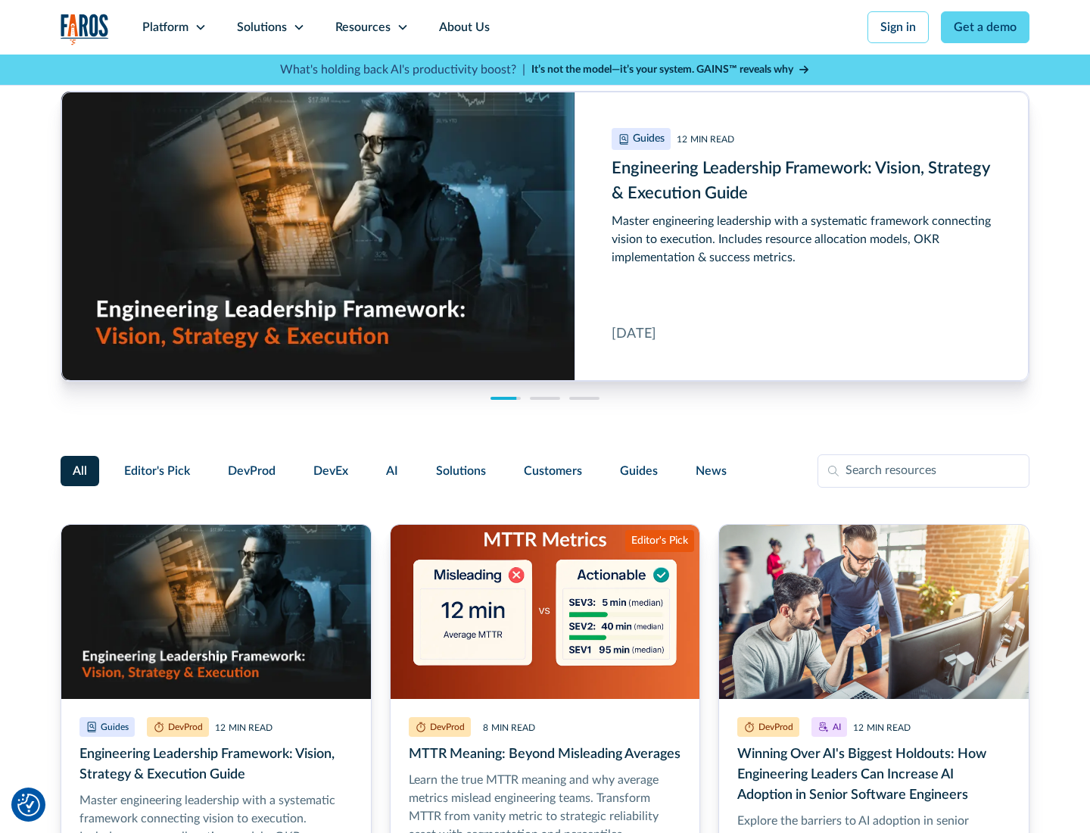
click at [463, 27] on link "About Us" at bounding box center [464, 27] width 81 height 55
